Goal: Transaction & Acquisition: Purchase product/service

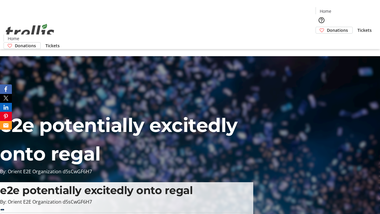
click at [327, 27] on span "Donations" at bounding box center [337, 30] width 21 height 6
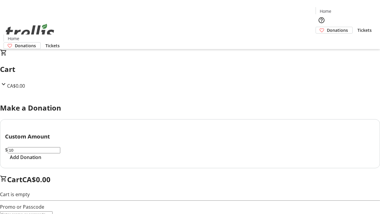
click at [41, 161] on span "Add Donation" at bounding box center [25, 156] width 31 height 7
select select "CA"
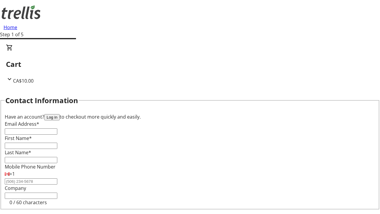
click at [60, 114] on button "Log in" at bounding box center [51, 117] width 15 height 6
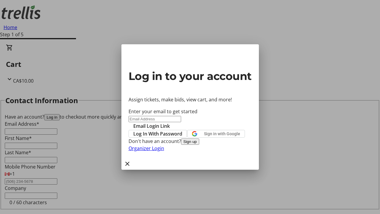
click at [199, 145] on button "Sign up" at bounding box center [190, 141] width 18 height 6
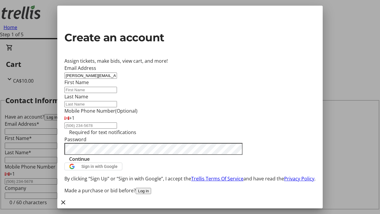
type input "[PERSON_NAME][EMAIL_ADDRESS][DOMAIN_NAME]"
type input "[GEOGRAPHIC_DATA]"
type input "Medhurst"
click at [90, 162] on span "Continue" at bounding box center [79, 158] width 20 height 7
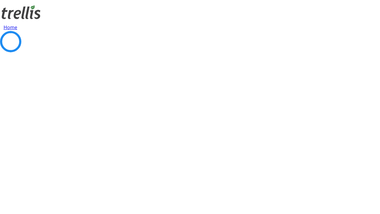
select select "CA"
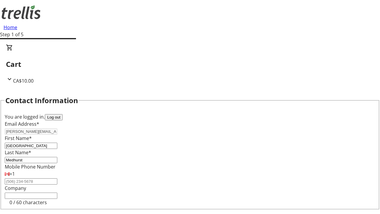
select select "BC"
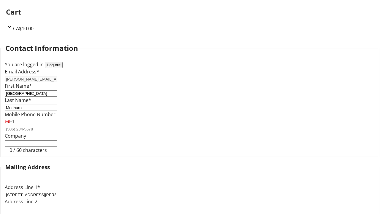
type input "Kelowna"
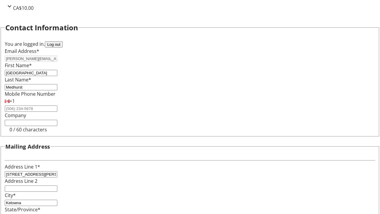
type input "V1Y 0C2"
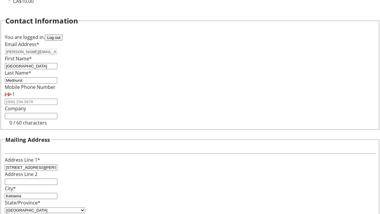
scroll to position [36, 0]
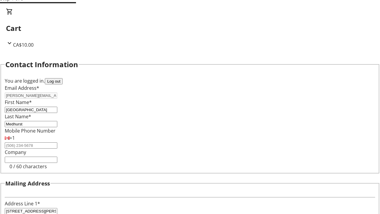
select select "BC"
select select "CA"
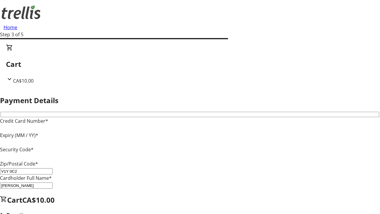
type input "V1Y 0C2"
